Goal: Obtain resource: Download file/media

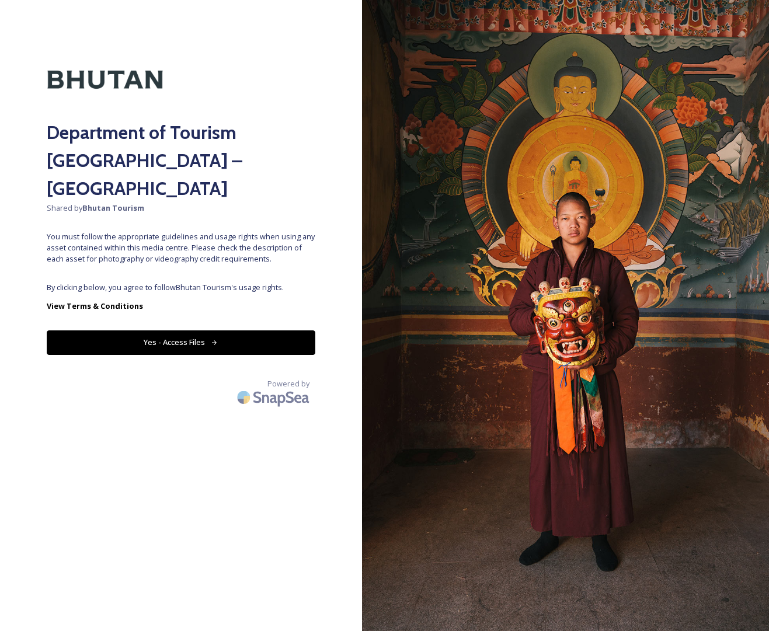
click at [183, 330] on button "Yes - Access Files" at bounding box center [181, 342] width 268 height 24
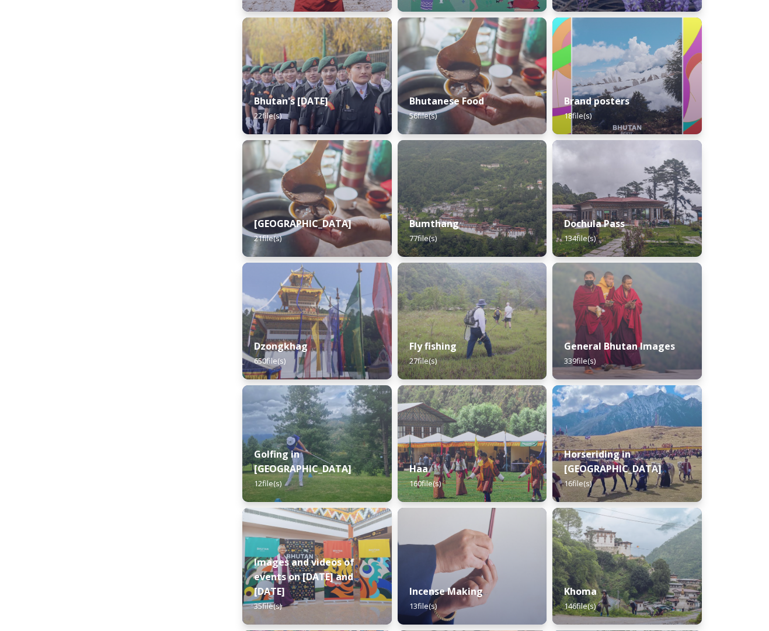
scroll to position [364, 0]
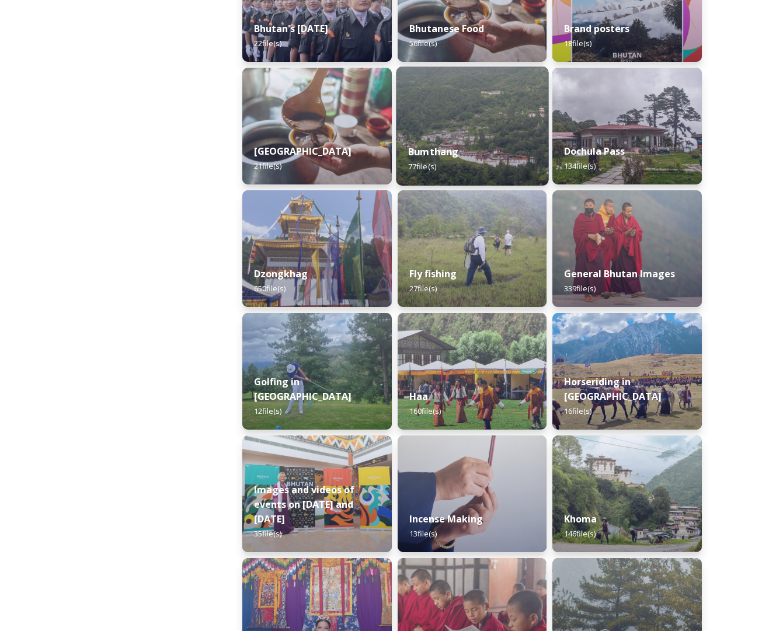
click at [458, 138] on div "Bumthang 77 file(s)" at bounding box center [472, 158] width 152 height 53
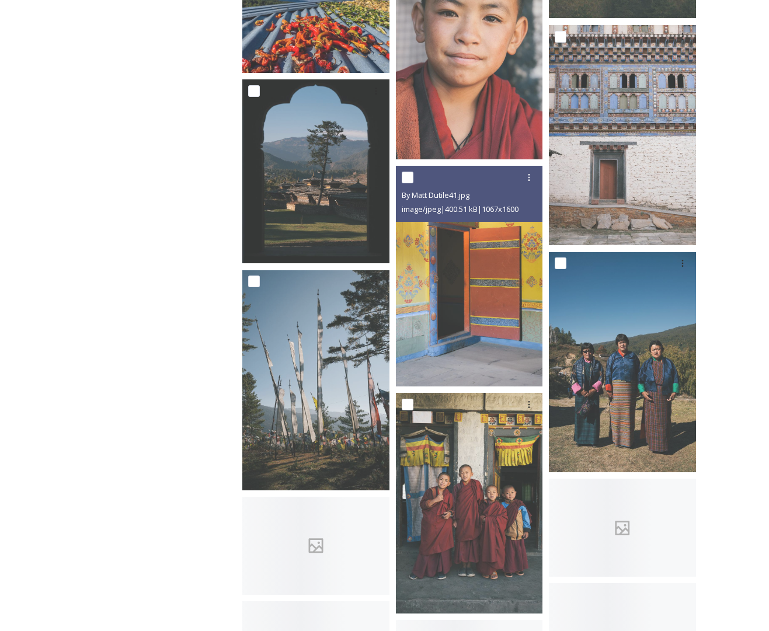
scroll to position [2794, 0]
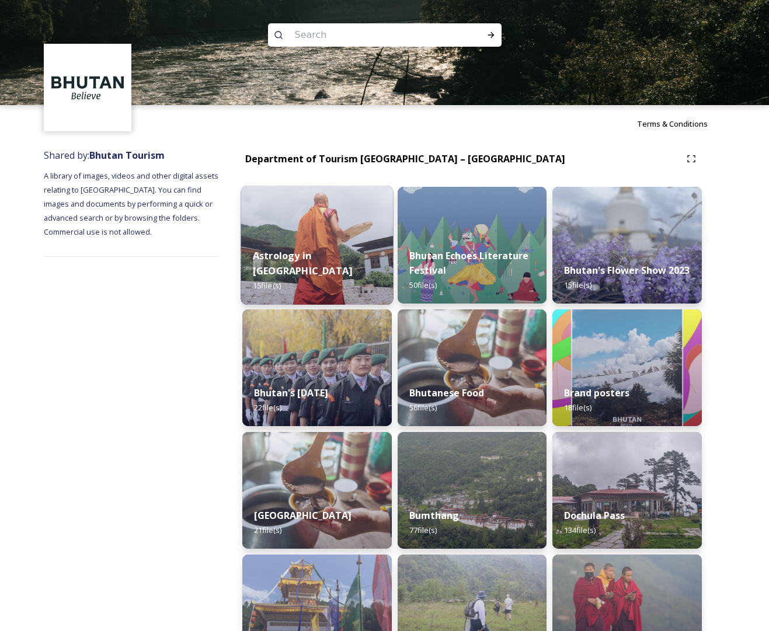
click at [360, 229] on img at bounding box center [316, 245] width 152 height 119
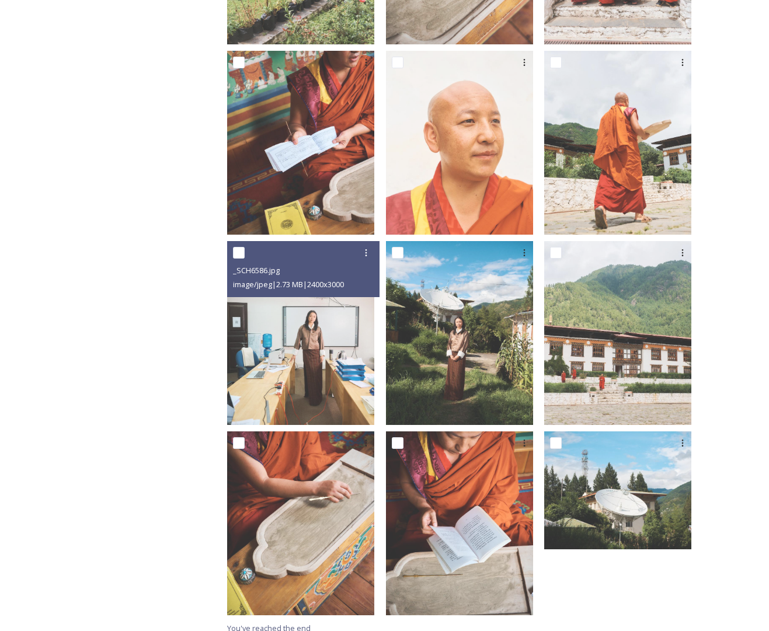
scroll to position [561, 0]
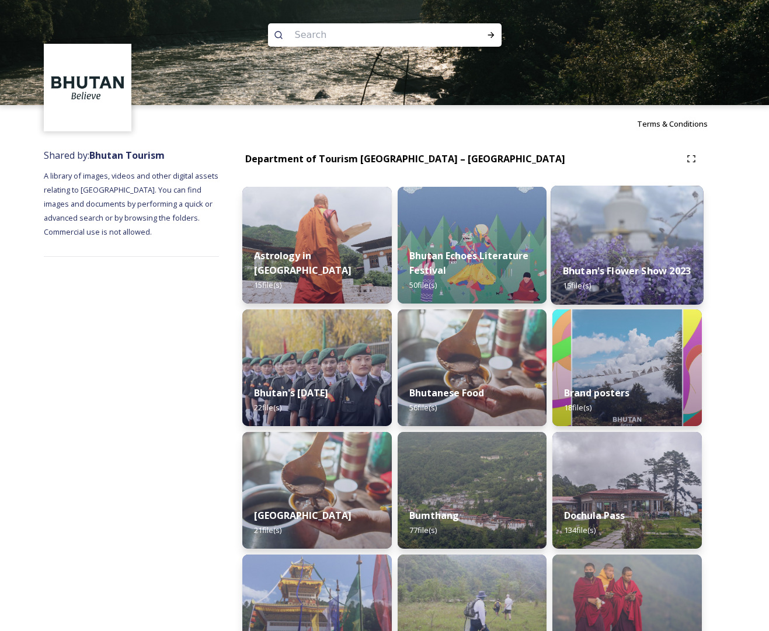
click at [624, 252] on div "Bhutan's Flower Show 2023 15 file(s)" at bounding box center [627, 278] width 152 height 53
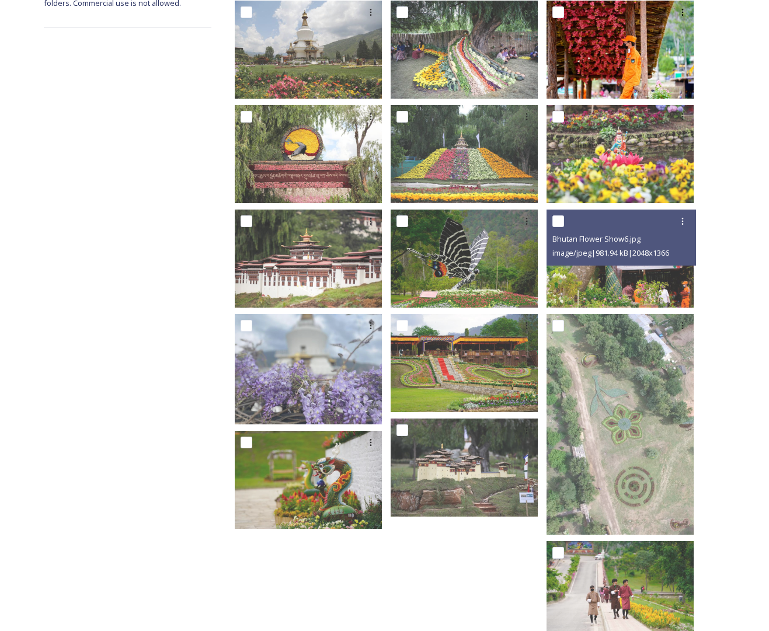
scroll to position [236, 0]
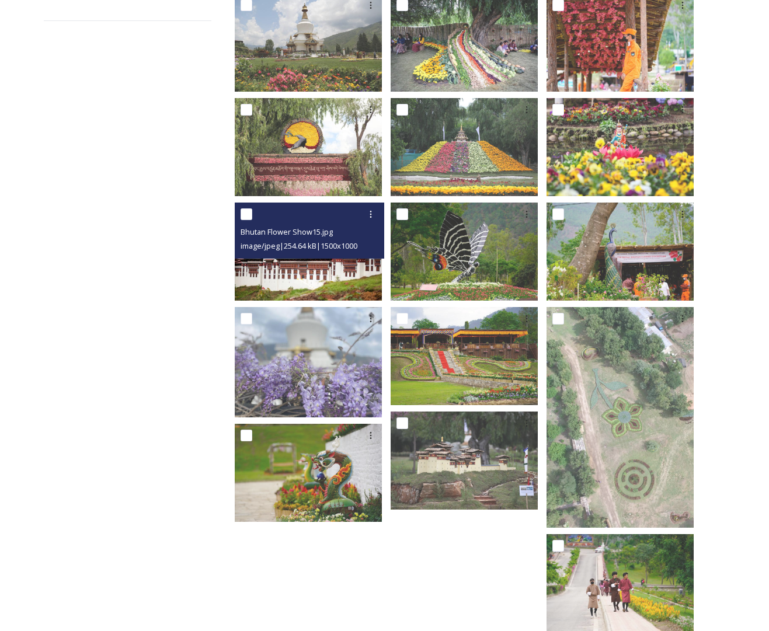
click at [345, 249] on div "Bhutan Flower Show15.jpg image/jpeg | 254.64 kB | 1500 x 1000" at bounding box center [309, 231] width 149 height 56
click at [344, 254] on img at bounding box center [308, 252] width 147 height 98
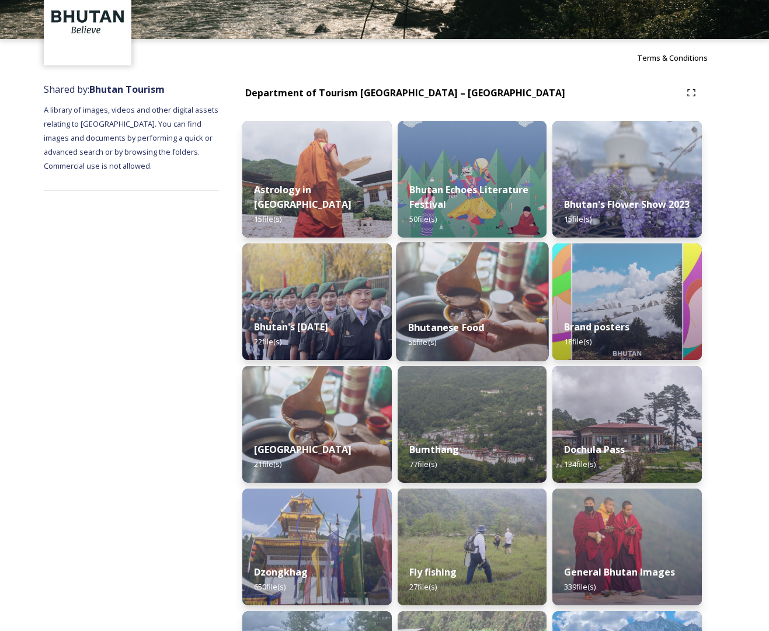
scroll to position [67, 0]
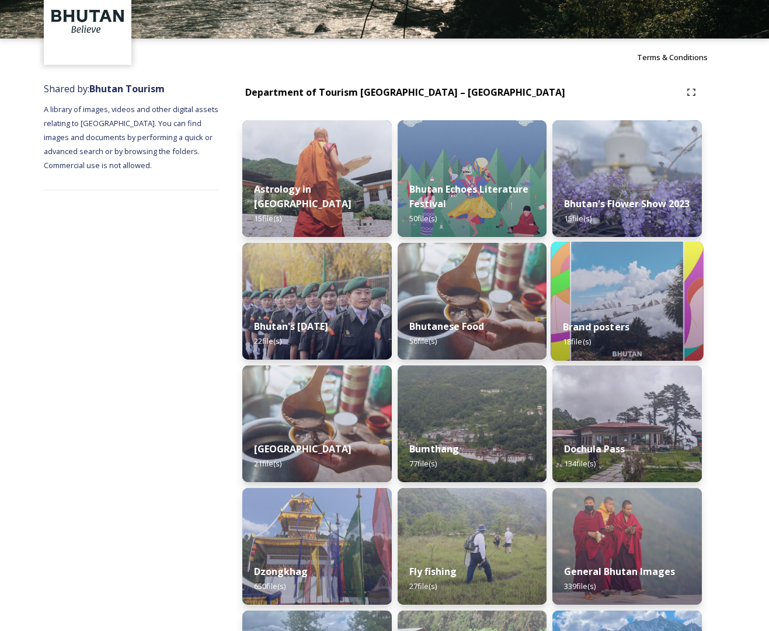
click at [629, 278] on img at bounding box center [627, 301] width 152 height 119
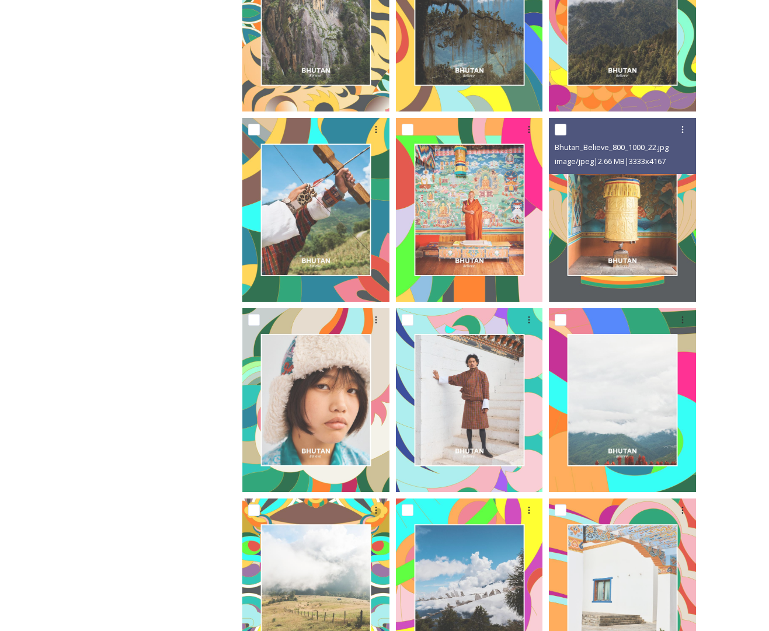
scroll to position [751, 0]
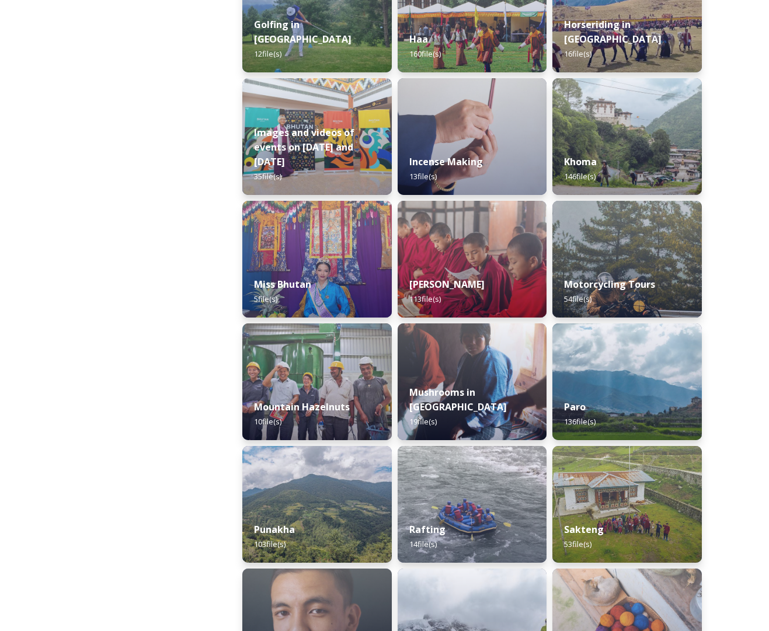
scroll to position [723, 0]
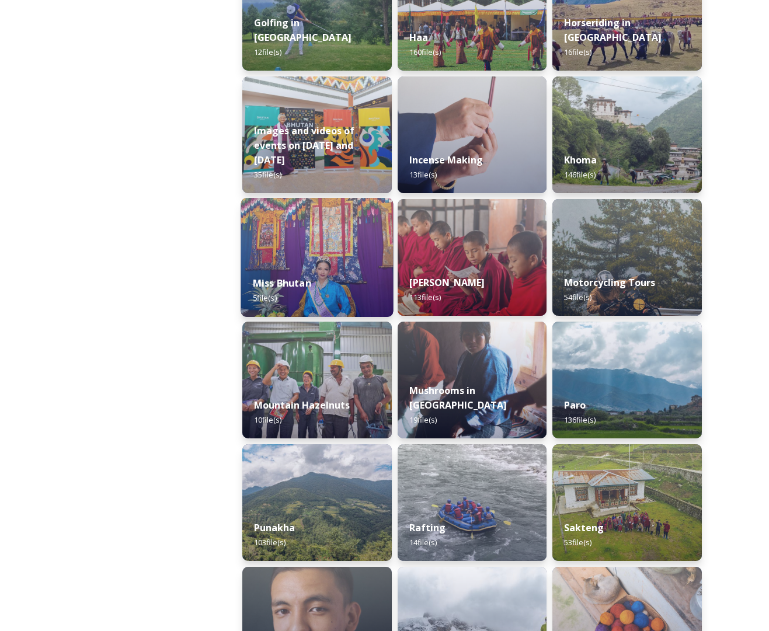
click at [368, 259] on img at bounding box center [316, 257] width 152 height 119
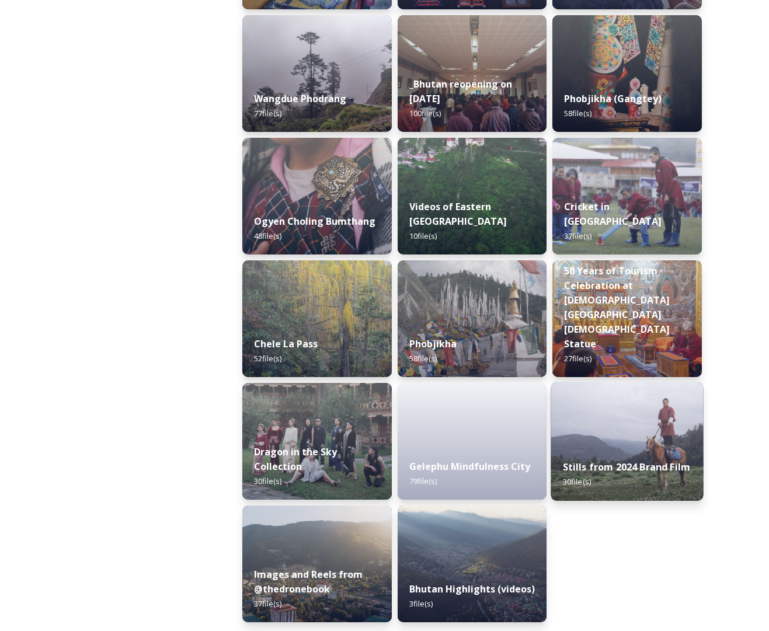
scroll to position [1764, 0]
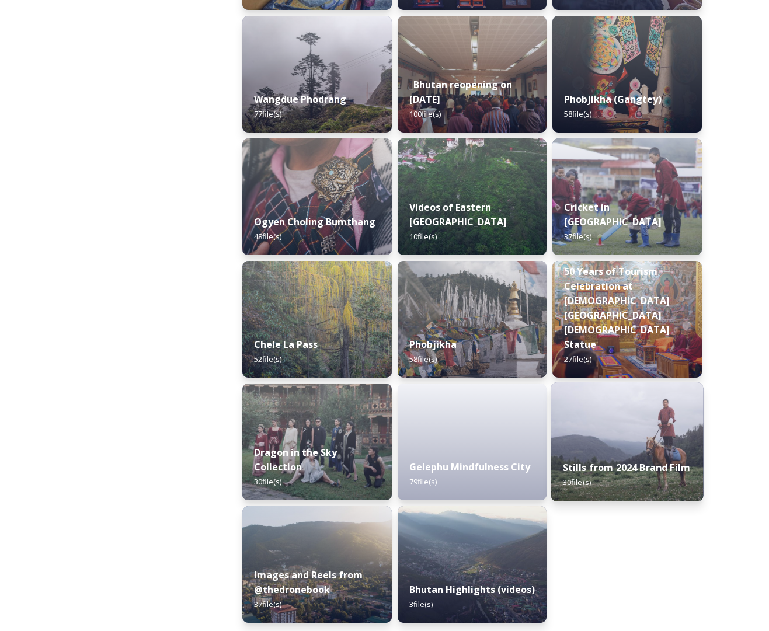
click at [627, 436] on img at bounding box center [627, 441] width 152 height 119
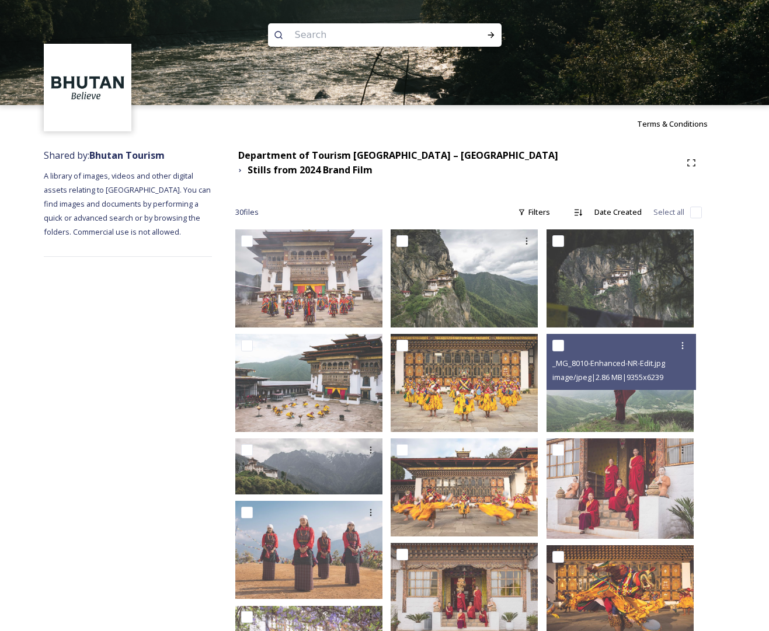
scroll to position [1, 0]
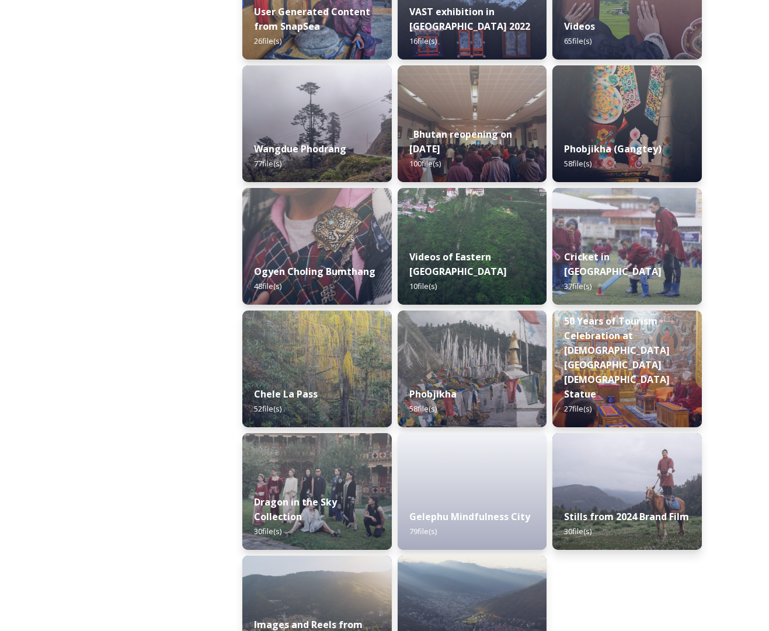
scroll to position [1768, 0]
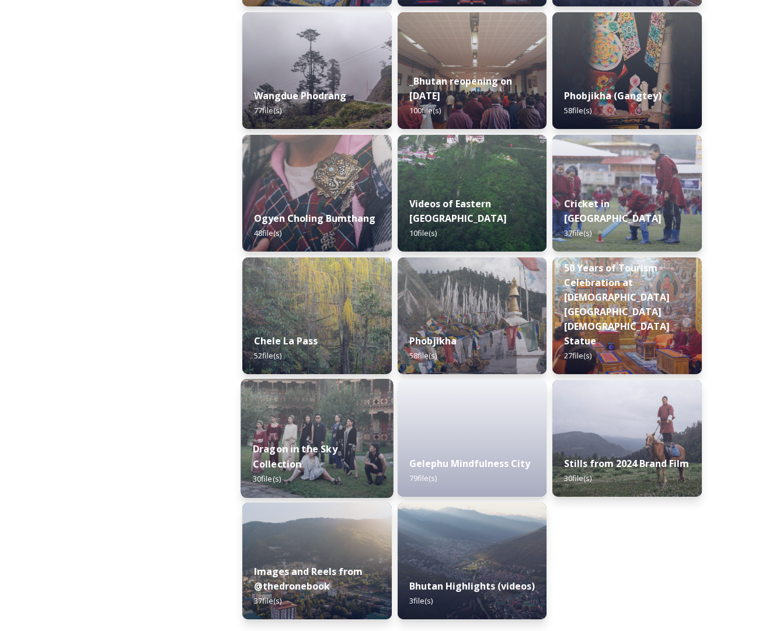
click at [304, 426] on img at bounding box center [316, 438] width 152 height 119
